Goal: Information Seeking & Learning: Learn about a topic

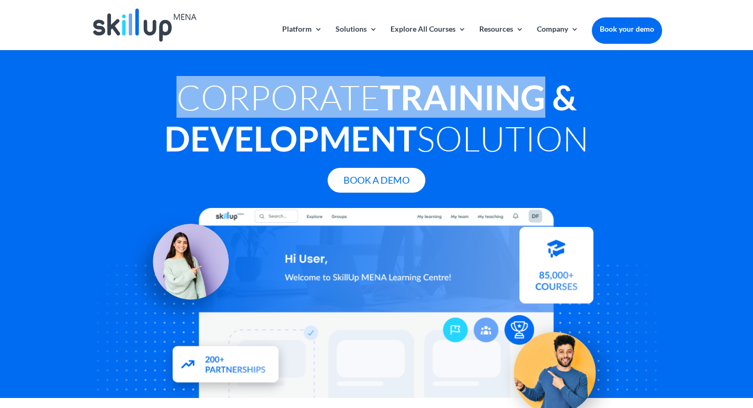
drag, startPoint x: 175, startPoint y: 93, endPoint x: 545, endPoint y: 98, distance: 370.4
click at [545, 98] on h1 "Corporate Training & Development Solution" at bounding box center [376, 121] width 571 height 88
copy h1 "Corporate Training"
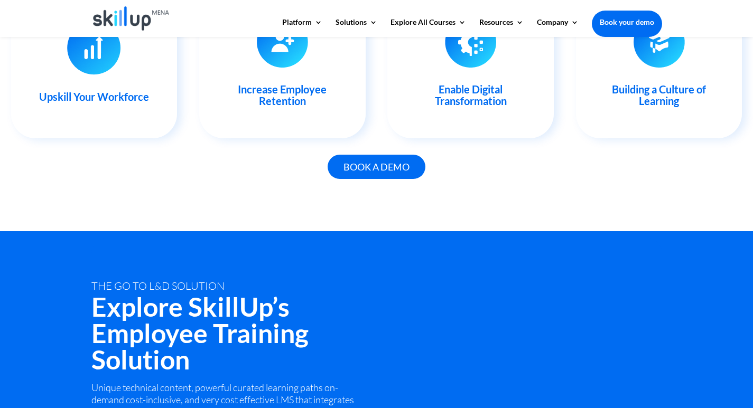
scroll to position [1395, 0]
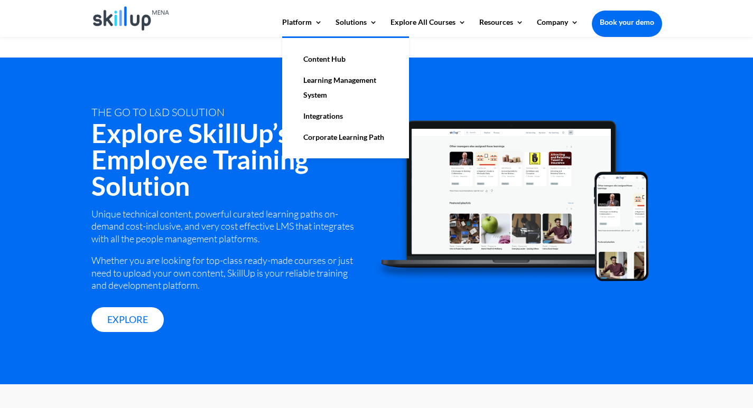
click at [324, 80] on link "Learning Management System" at bounding box center [346, 88] width 106 height 36
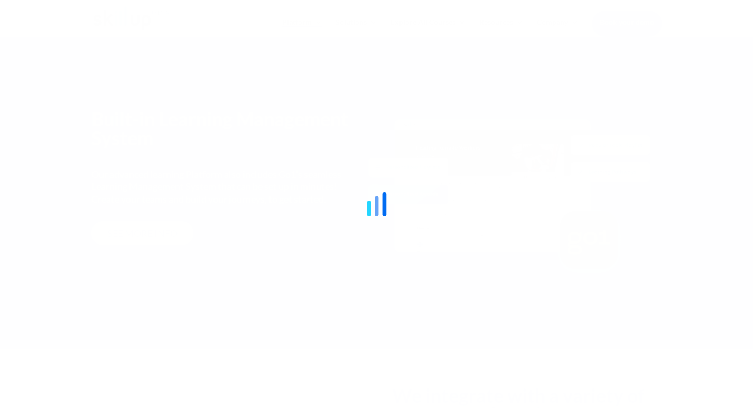
scroll to position [1292, 0]
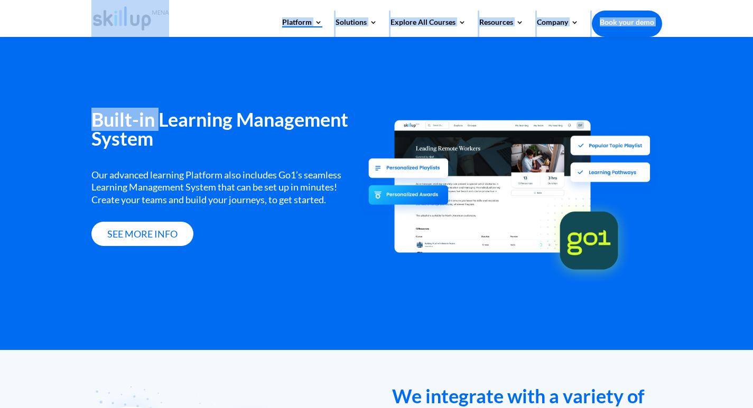
click at [157, 127] on h3 "Built-in Learning Management System" at bounding box center [225, 131] width 269 height 43
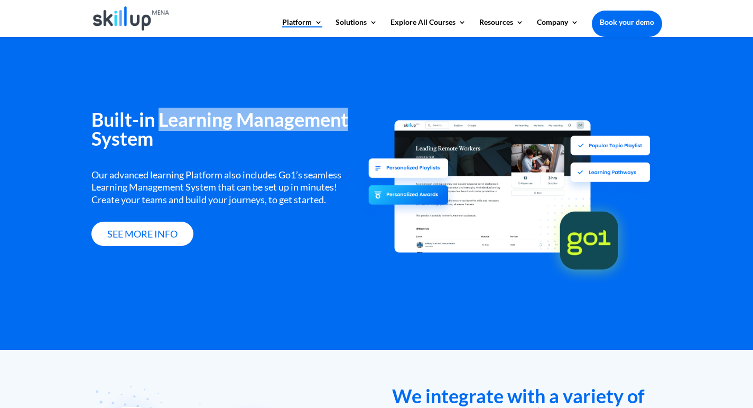
drag, startPoint x: 157, startPoint y: 124, endPoint x: 349, endPoint y: 125, distance: 191.3
click at [349, 125] on h3 "Built-in Learning Management System" at bounding box center [225, 131] width 269 height 43
copy h3 "Learning Management"
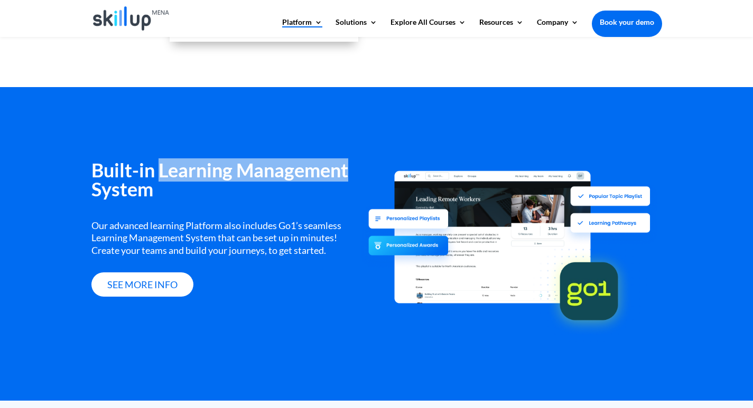
scroll to position [1228, 0]
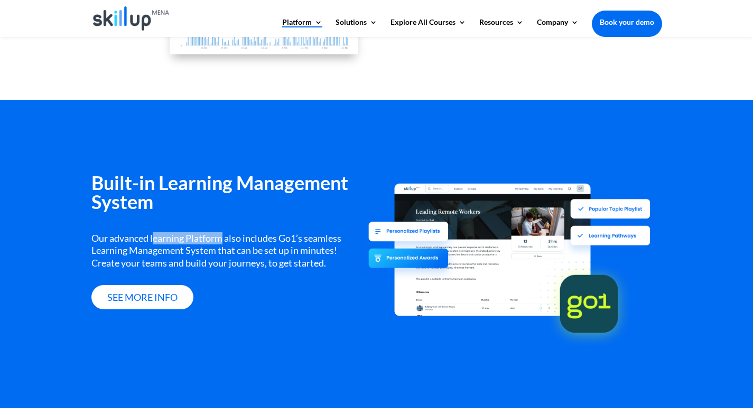
drag, startPoint x: 153, startPoint y: 240, endPoint x: 221, endPoint y: 239, distance: 68.7
click at [221, 239] on div "Our advanced learning Platform also includes Go1’s seamless Learning Management…" at bounding box center [225, 250] width 269 height 37
copy div "earning Platform"
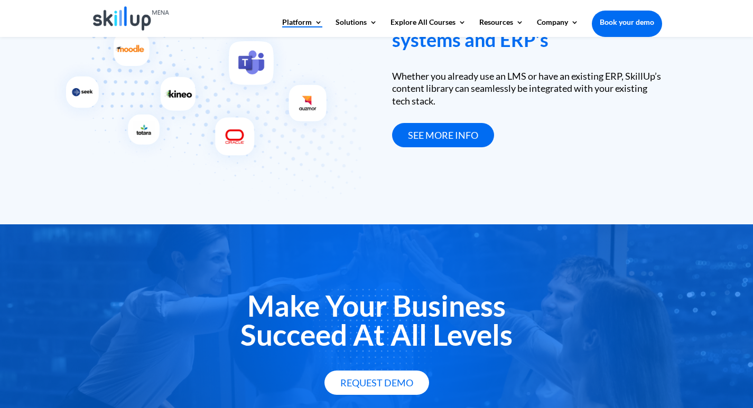
scroll to position [1664, 0]
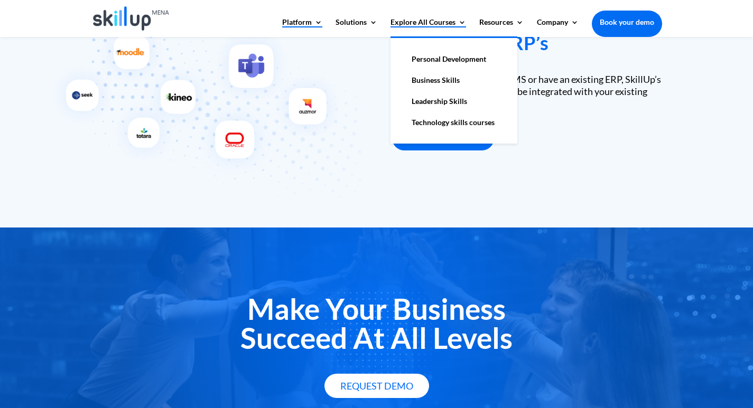
click at [419, 29] on link "Explore All Courses" at bounding box center [428, 27] width 76 height 18
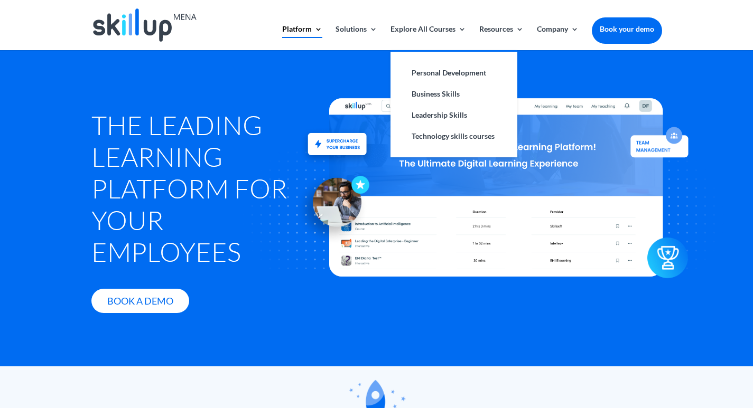
click at [444, 57] on ul "Personal Development Business Skills Leadership Skills Technology skills courses" at bounding box center [453, 103] width 127 height 107
click at [435, 94] on link "Business Skills" at bounding box center [454, 93] width 106 height 21
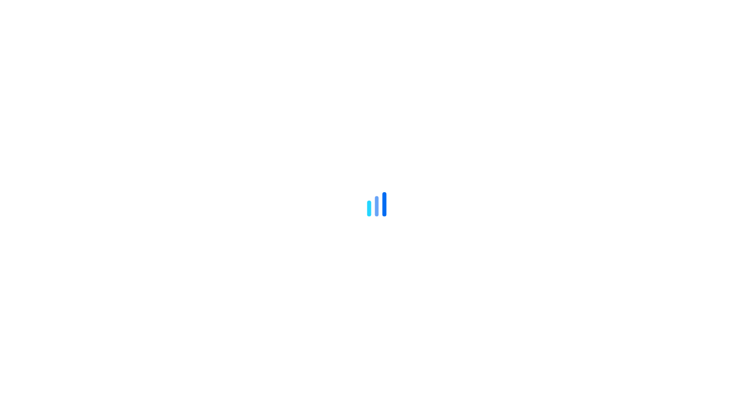
scroll to position [634, 0]
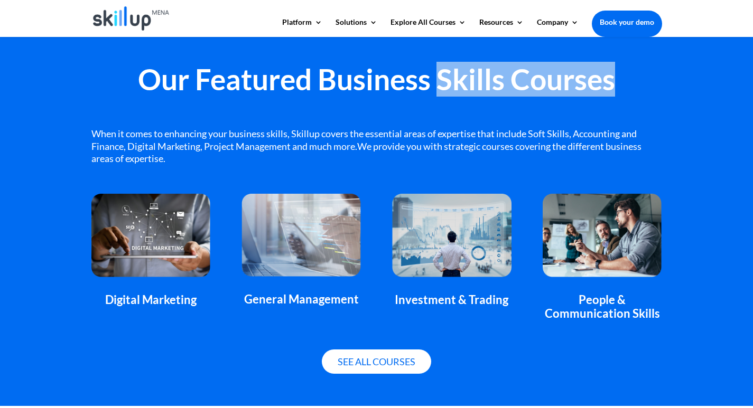
drag, startPoint x: 436, startPoint y: 77, endPoint x: 618, endPoint y: 93, distance: 182.0
click at [618, 93] on h2 "Our Featured Business Skills Courses" at bounding box center [376, 82] width 571 height 34
copy h2 "Skills Courses"
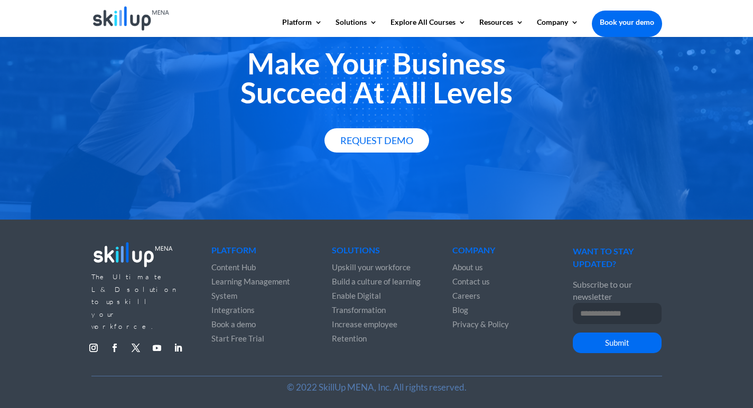
scroll to position [1199, 0]
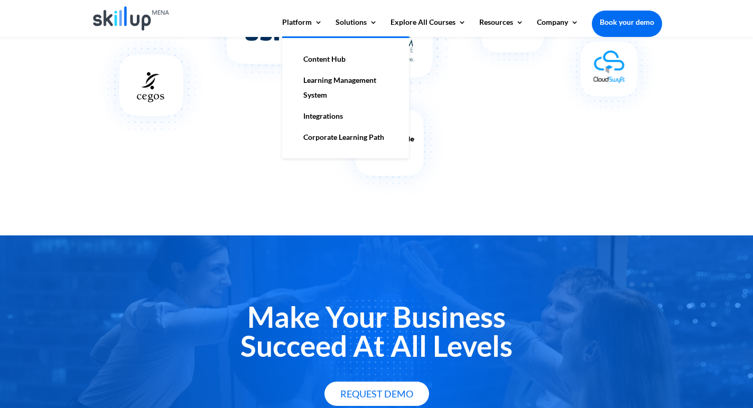
click at [319, 60] on link "Content Hub" at bounding box center [346, 59] width 106 height 21
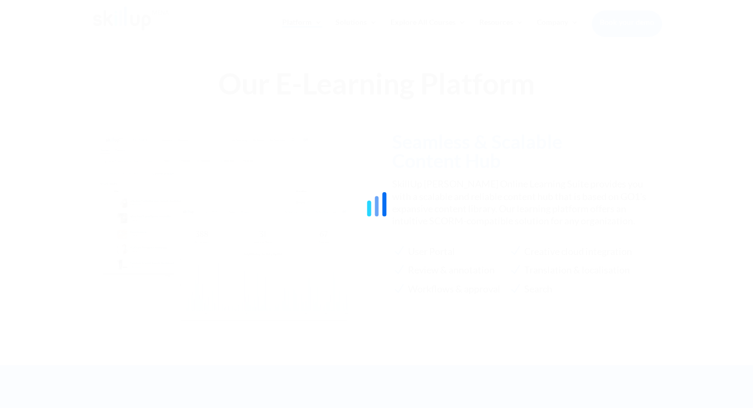
scroll to position [962, 0]
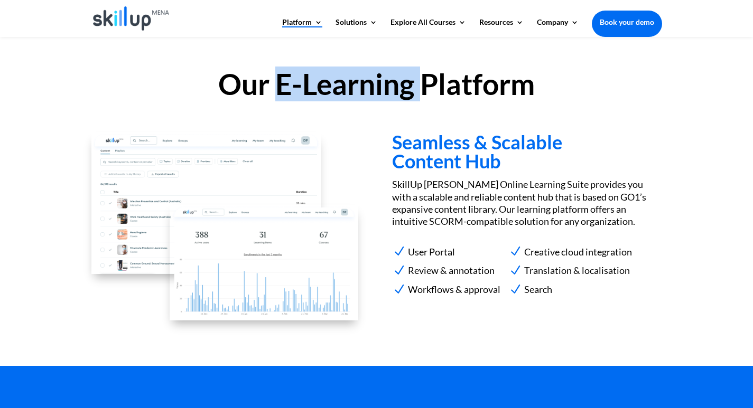
drag, startPoint x: 275, startPoint y: 89, endPoint x: 418, endPoint y: 96, distance: 142.8
click at [418, 96] on h2 "Our E-Learning Platform" at bounding box center [376, 87] width 571 height 34
copy h2 "E-Learning"
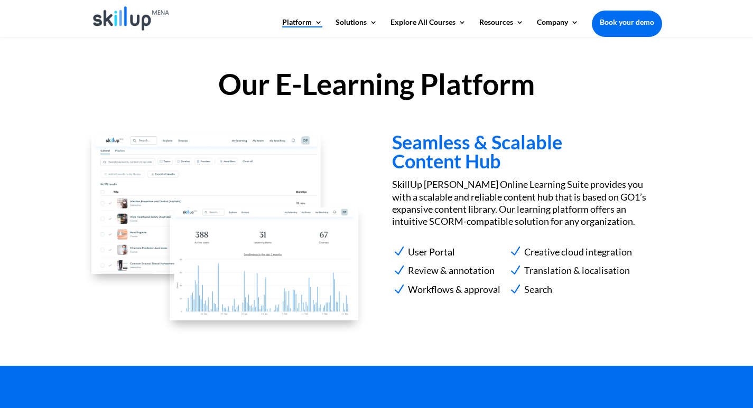
click at [436, 187] on p "SkillUp Menna Online Learning Suite provides you with a scalable and reliable c…" at bounding box center [526, 204] width 269 height 50
drag, startPoint x: 455, startPoint y: 183, endPoint x: 520, endPoint y: 181, distance: 65.5
click at [520, 181] on p "SkillUp Menna Online Learning Suite provides you with a scalable and reliable c…" at bounding box center [526, 204] width 269 height 50
copy p "Online Learning"
click at [459, 204] on p "SkillUp Menna Online Learning Suite provides you with a scalable and reliable c…" at bounding box center [526, 204] width 269 height 50
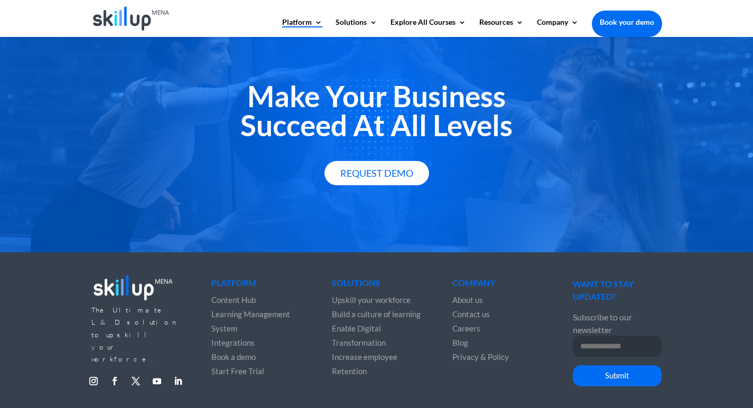
scroll to position [1855, 0]
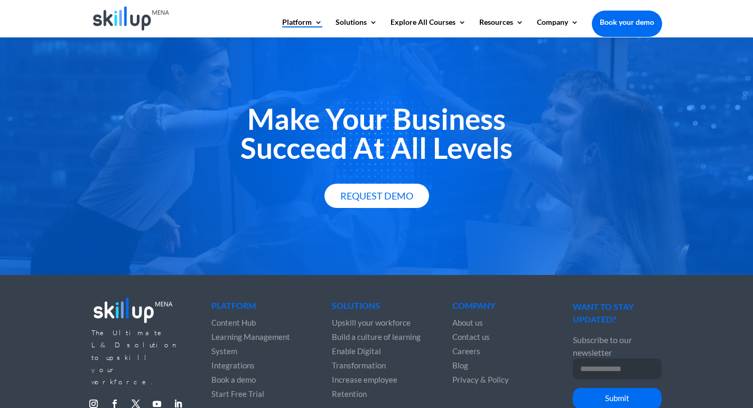
click at [467, 323] on span "About us" at bounding box center [467, 323] width 31 height 10
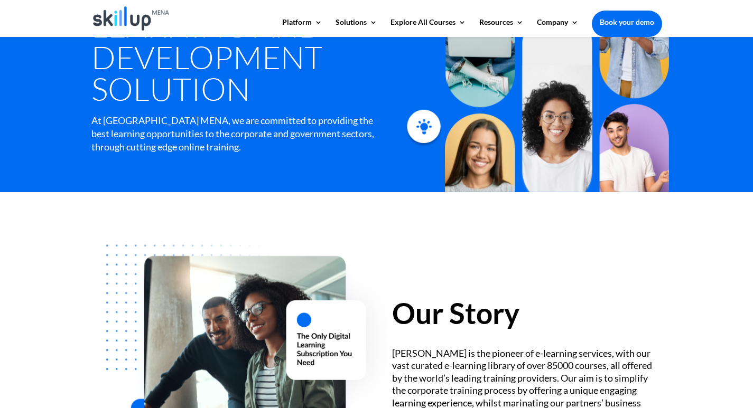
scroll to position [254, 0]
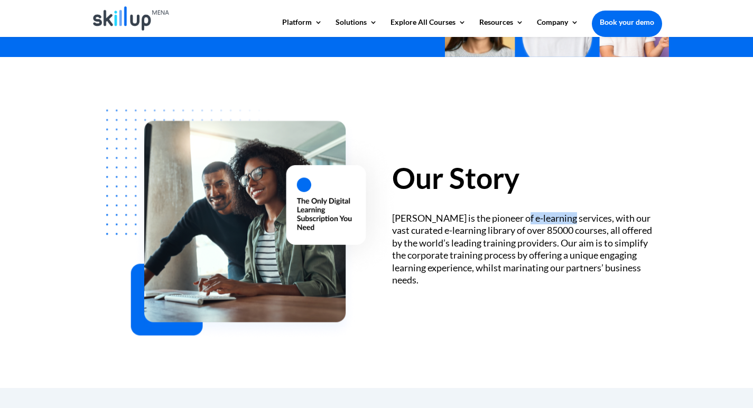
drag, startPoint x: 520, startPoint y: 220, endPoint x: 566, endPoint y: 219, distance: 45.5
click at [566, 219] on div "[PERSON_NAME] is the pioneer of e-learning services, with our vast curated e-le…" at bounding box center [526, 249] width 269 height 74
copy div "e-learning"
